Goal: Transaction & Acquisition: Purchase product/service

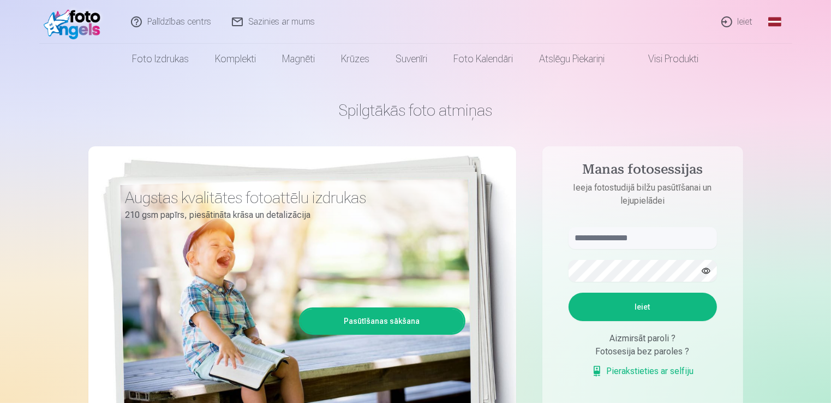
click at [741, 18] on link "Ieiet" at bounding box center [738, 22] width 52 height 44
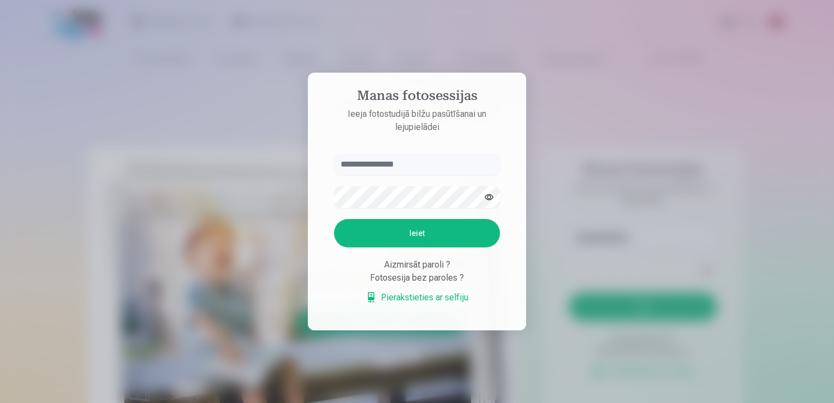
click at [421, 163] on input "text" at bounding box center [417, 164] width 166 height 22
type input "**********"
click at [410, 231] on button "Ieiet" at bounding box center [417, 233] width 166 height 28
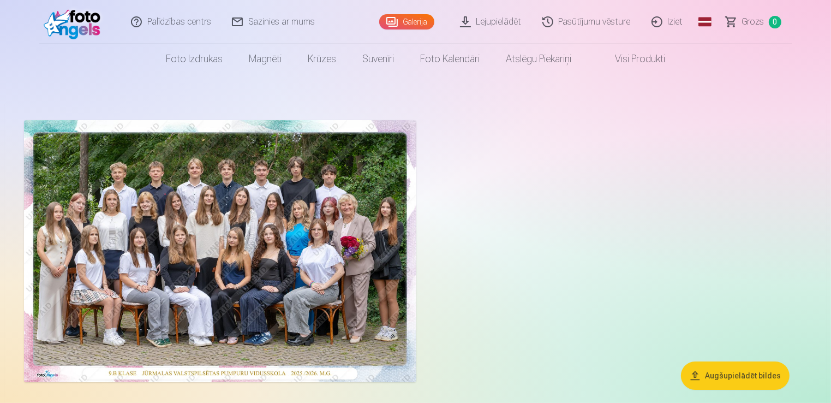
click at [257, 282] on img at bounding box center [220, 251] width 392 height 262
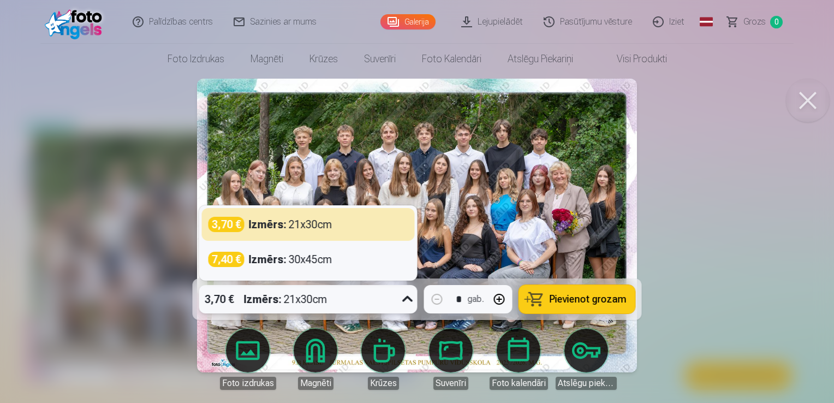
click at [325, 301] on div "Izmērs : 21x30cm" at bounding box center [286, 299] width 84 height 28
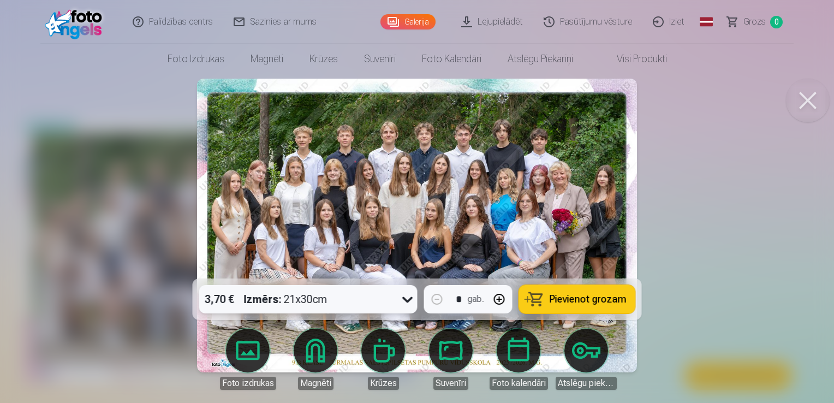
click at [325, 301] on div "Izmērs : 21x30cm" at bounding box center [286, 299] width 84 height 28
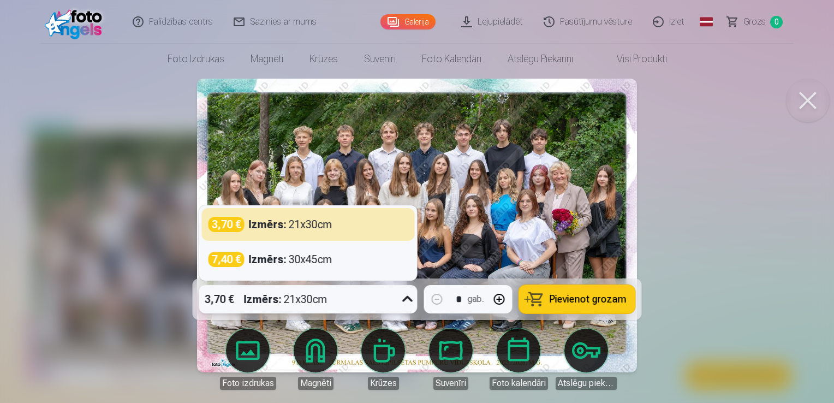
click at [404, 301] on icon at bounding box center [407, 298] width 17 height 17
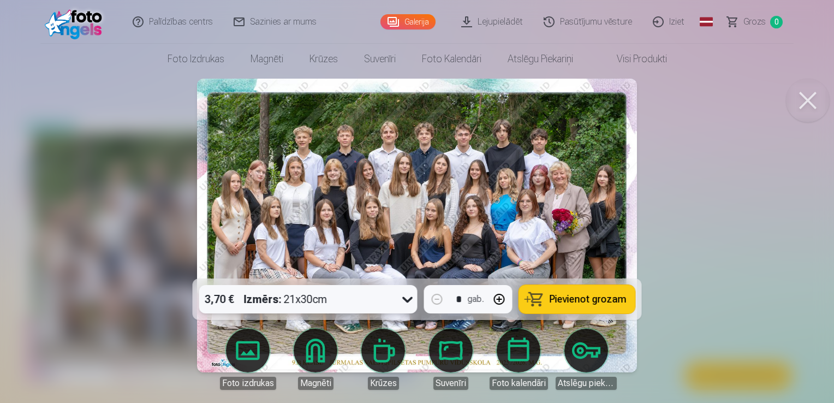
click at [404, 301] on icon at bounding box center [407, 298] width 17 height 17
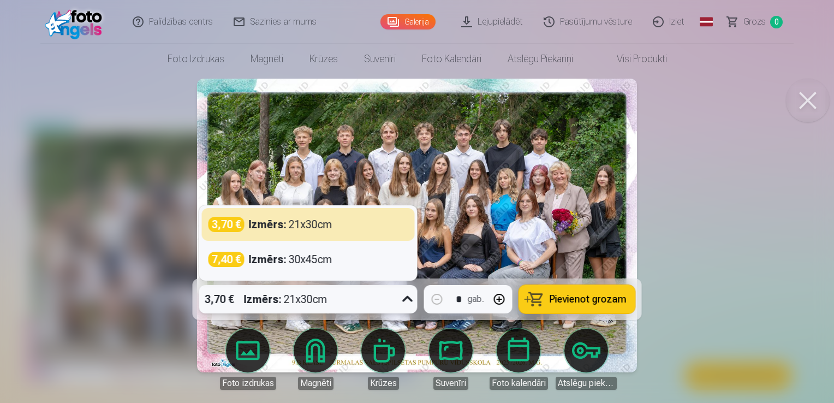
click at [404, 301] on icon at bounding box center [407, 298] width 17 height 17
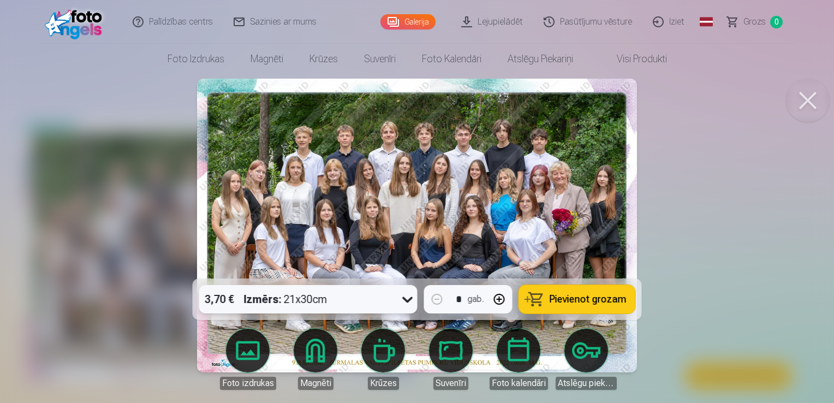
click at [404, 301] on icon at bounding box center [407, 298] width 17 height 17
click at [678, 217] on div at bounding box center [417, 201] width 834 height 403
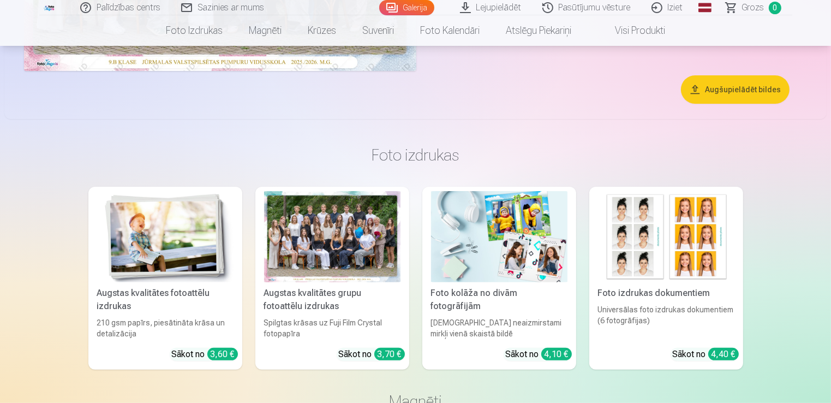
scroll to position [316, 0]
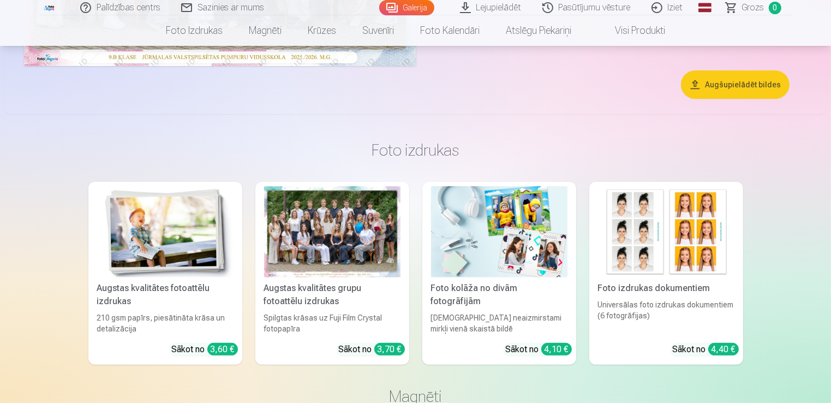
click at [339, 290] on div "Augstas kvalitātes grupu fotoattēlu izdrukas" at bounding box center [332, 295] width 145 height 26
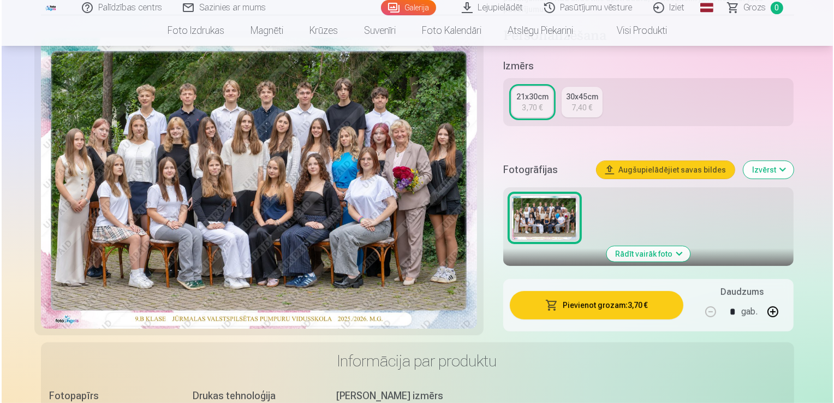
scroll to position [246, 0]
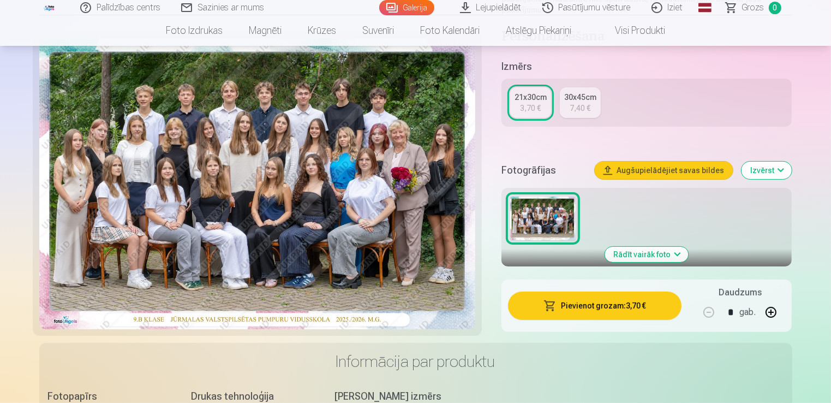
click at [570, 306] on button "Pievienot grozam : 3,70 €" at bounding box center [595, 305] width 174 height 28
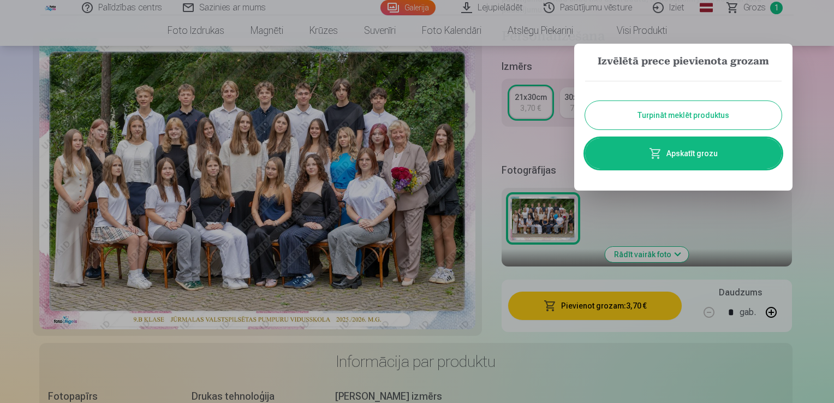
click at [678, 154] on link "Apskatīt grozu" at bounding box center [683, 153] width 196 height 31
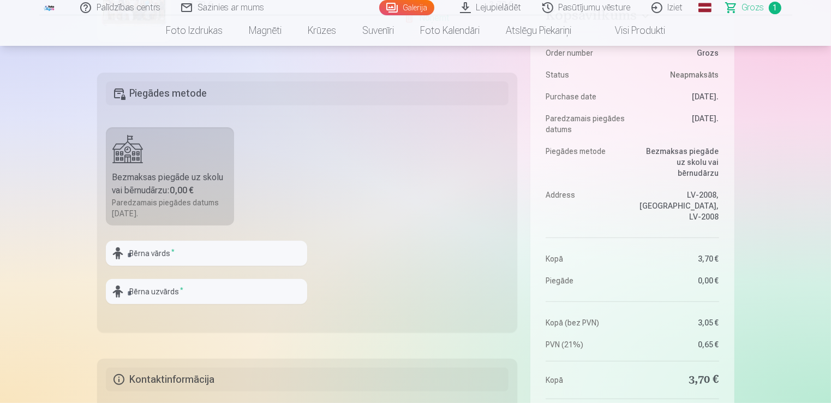
scroll to position [290, 0]
click at [235, 257] on input "text" at bounding box center [206, 251] width 201 height 25
type input "*****"
type input "******"
click at [348, 277] on fieldset "Piegādes metode Bezmaksas piegāde uz skolu vai bērnudārzu : 0,00 € Paredzamais …" at bounding box center [307, 201] width 421 height 260
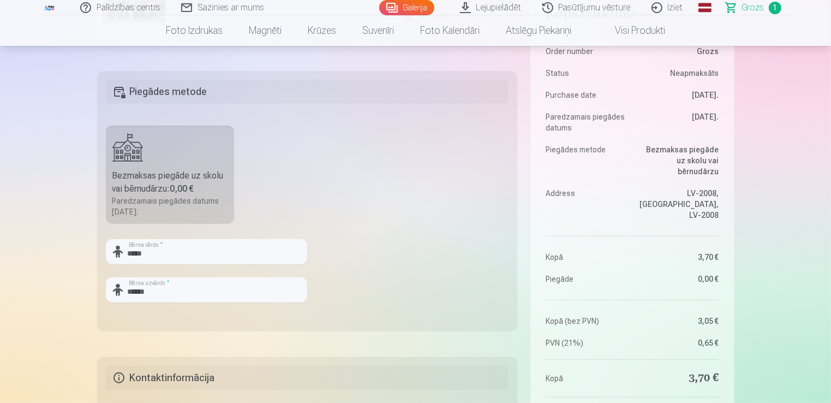
click at [415, 238] on fieldset "Piegādes metode Bezmaksas piegāde uz skolu vai bērnudārzu : 0,00 € Paredzamais …" at bounding box center [307, 201] width 421 height 260
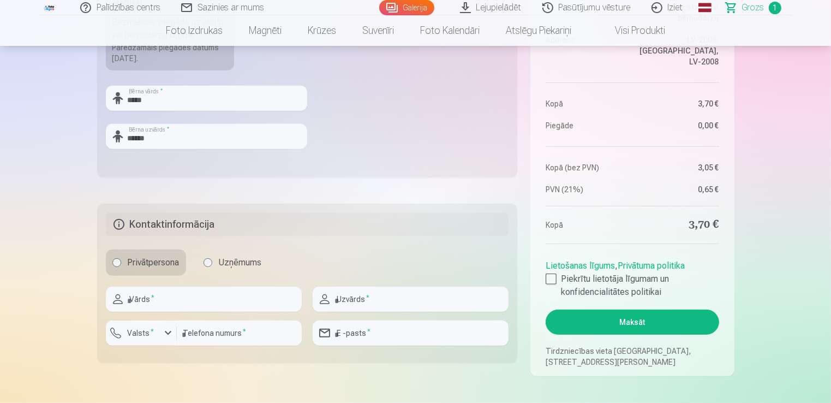
scroll to position [445, 0]
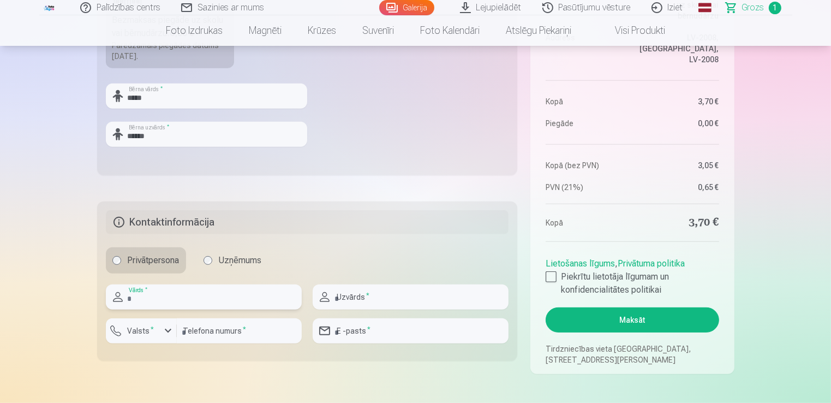
click at [257, 299] on input "text" at bounding box center [204, 296] width 196 height 25
type input "****"
type input "*******"
type input "********"
type input "**********"
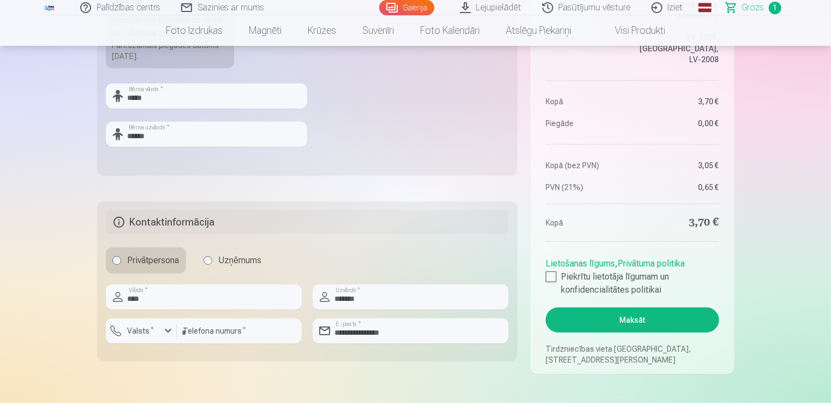
click at [360, 231] on h5 "Kontaktinformācija" at bounding box center [307, 222] width 403 height 24
click at [166, 330] on div "button" at bounding box center [168, 330] width 13 height 13
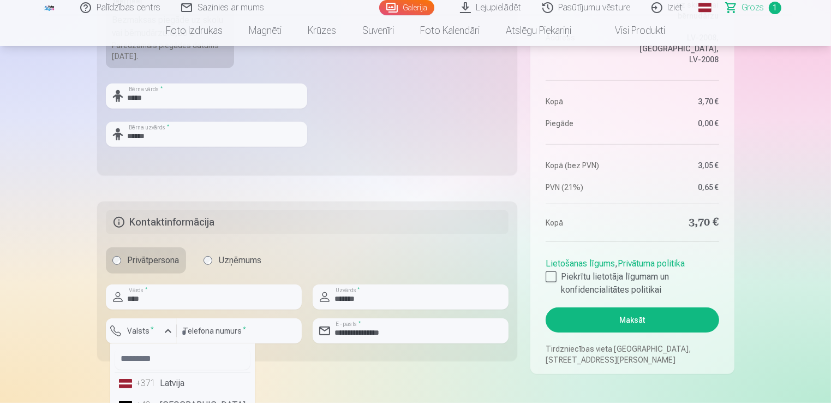
click at [166, 382] on li "+371 Latvija" at bounding box center [183, 383] width 136 height 22
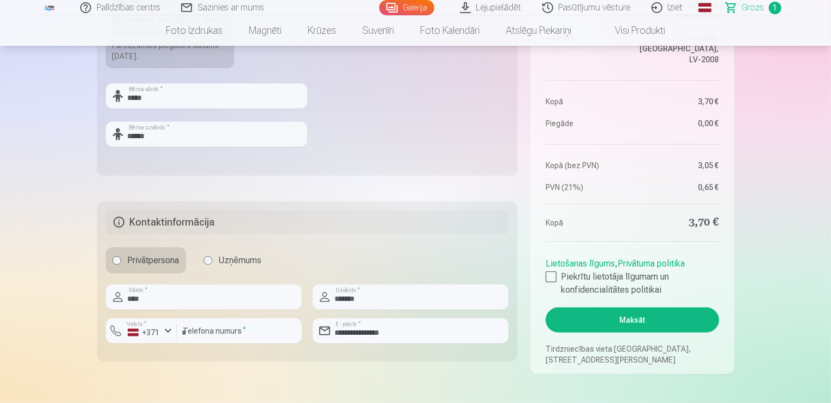
click at [388, 256] on div "Privātpersona Uzņēmums" at bounding box center [307, 260] width 403 height 26
click at [551, 278] on div at bounding box center [551, 276] width 11 height 11
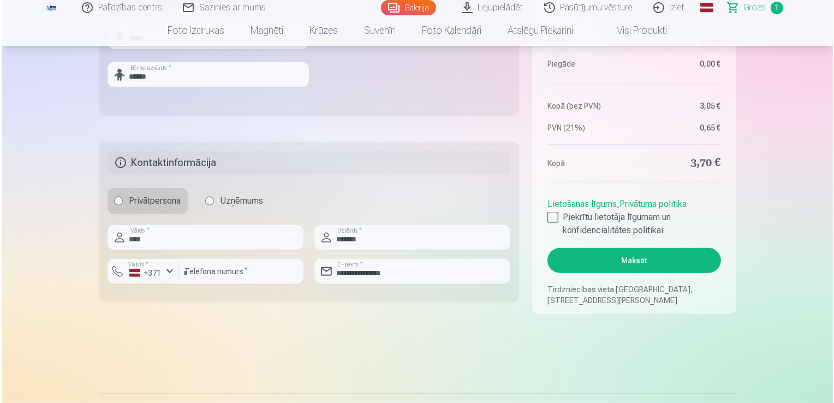
scroll to position [506, 0]
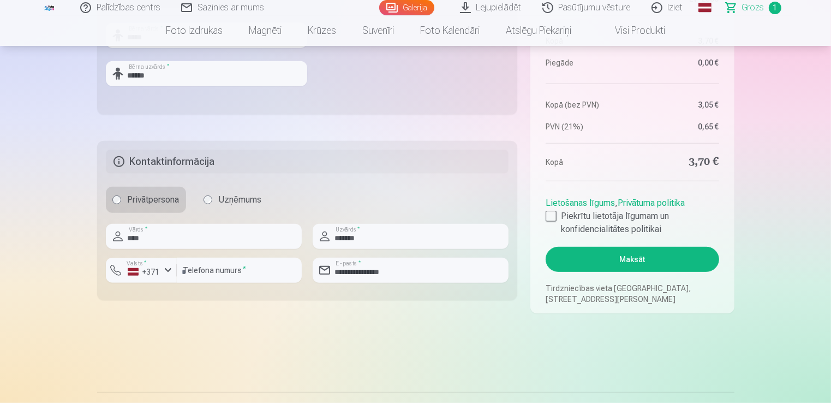
click at [622, 259] on button "Maksāt" at bounding box center [632, 259] width 173 height 25
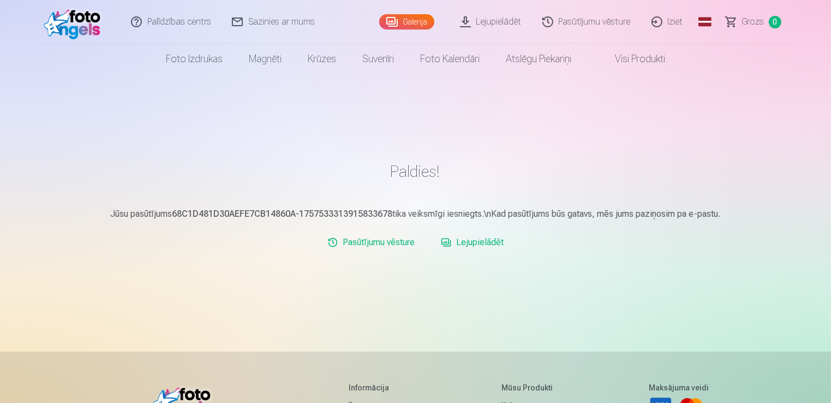
click at [677, 18] on link "Iziet" at bounding box center [668, 22] width 52 height 44
